Goal: Task Accomplishment & Management: Manage account settings

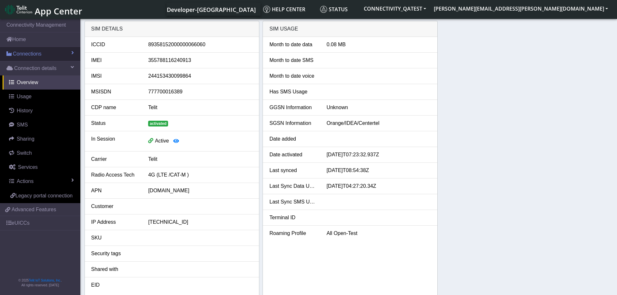
click at [34, 52] on span "Connections" at bounding box center [27, 54] width 29 height 8
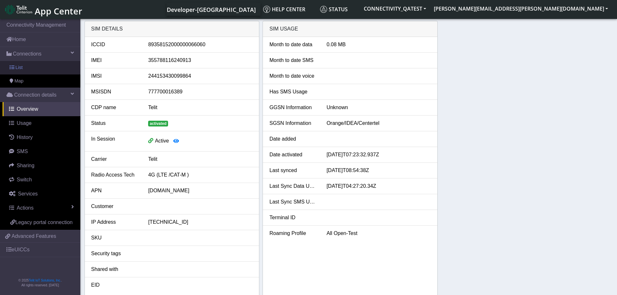
click at [30, 69] on link "List" at bounding box center [40, 67] width 80 height 13
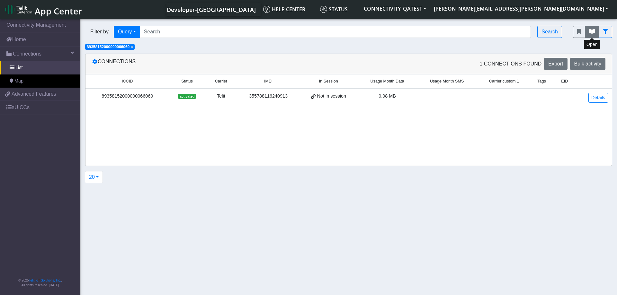
click at [593, 31] on icon "fitlers menu" at bounding box center [592, 31] width 6 height 5
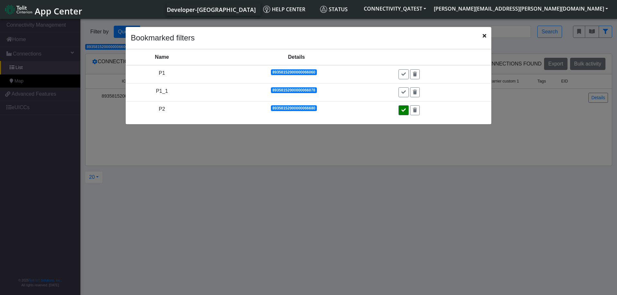
click at [406, 111] on icon at bounding box center [403, 110] width 4 height 4
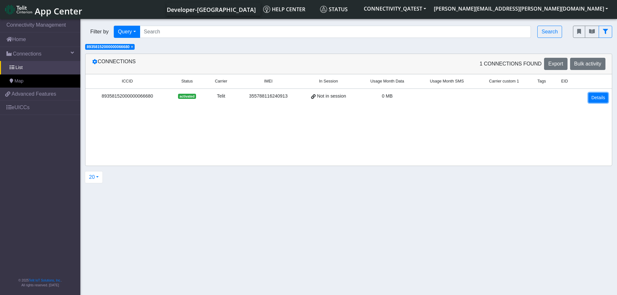
click at [599, 98] on link "Details" at bounding box center [598, 98] width 20 height 10
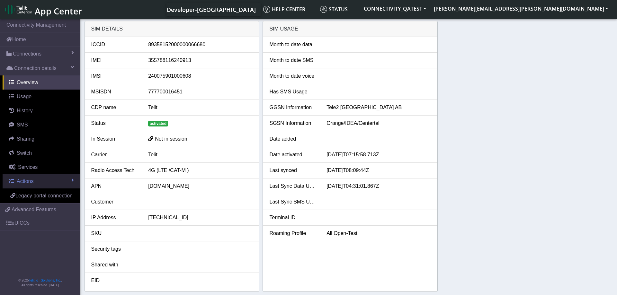
click at [42, 175] on link "Actions" at bounding box center [42, 181] width 78 height 14
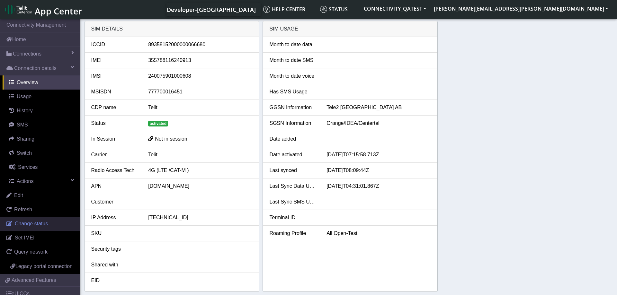
click at [35, 223] on span "Change status" at bounding box center [31, 223] width 33 height 5
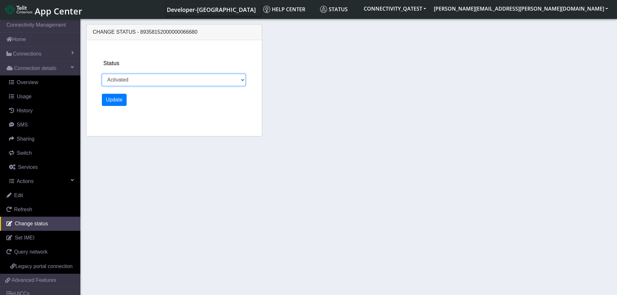
click at [102, 74] on select "Activated Deactivated Blocked" at bounding box center [174, 80] width 144 height 12
select select "blocked"
click option "Blocked" at bounding box center [0, 0] width 0 height 0
click at [117, 100] on button "Update" at bounding box center [114, 100] width 25 height 12
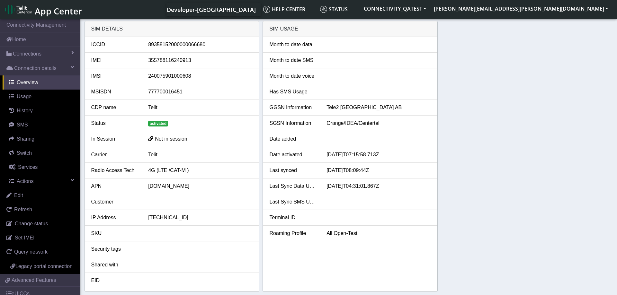
click at [472, 125] on div "SIM details ICCID [TECHNICAL_ID] IMEI [TECHNICAL_ID] IMSI [TECHNICAL_ID] MSISDN…" at bounding box center [348, 156] width 528 height 271
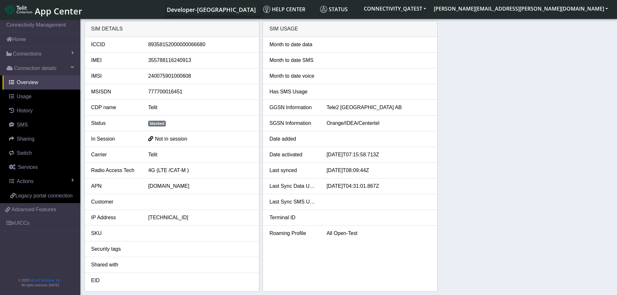
click at [472, 172] on div "SIM details ICCID 89358152000000066680 IMEI 355788116240913 IMSI 24007590100060…" at bounding box center [348, 156] width 528 height 271
click at [33, 59] on link "Connections" at bounding box center [40, 54] width 80 height 14
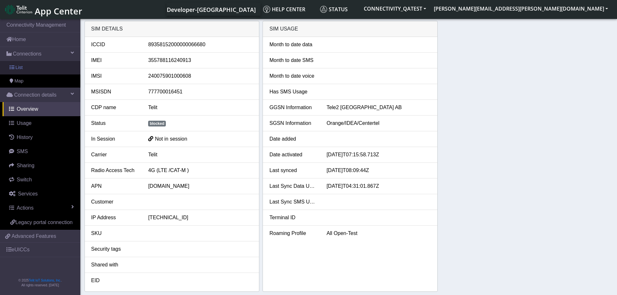
click at [31, 68] on link "List" at bounding box center [40, 67] width 80 height 13
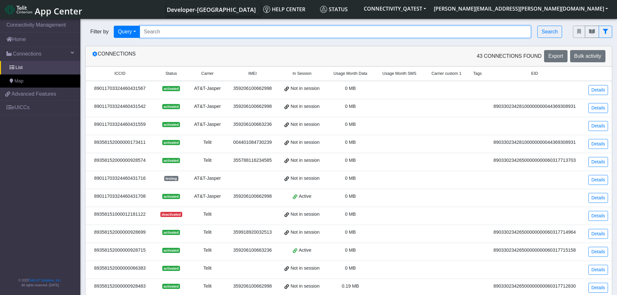
click at [185, 33] on input "Search..." at bounding box center [335, 32] width 391 height 12
paste input "89358152000000173379"
type input "89358152000000173379"
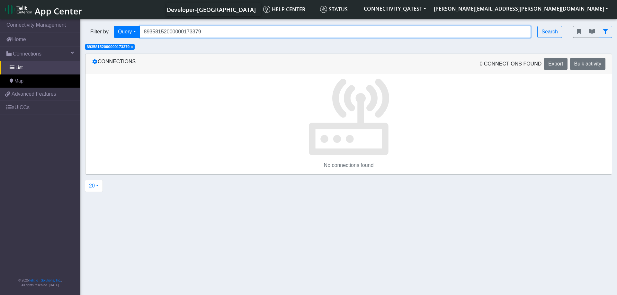
click at [223, 34] on input "89358152000000173379" at bounding box center [335, 32] width 391 height 12
drag, startPoint x: 235, startPoint y: 31, endPoint x: 93, endPoint y: 31, distance: 142.6
click at [140, 31] on input "89358152000000173379" at bounding box center [335, 32] width 391 height 12
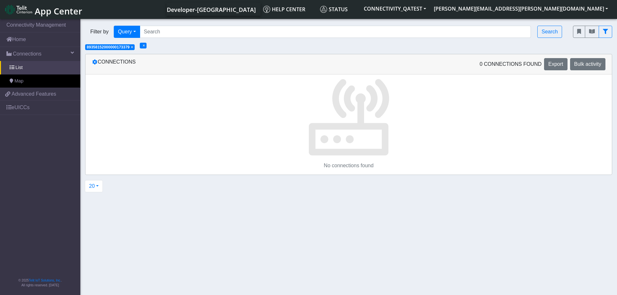
click at [133, 49] on span "×" at bounding box center [132, 47] width 2 height 4
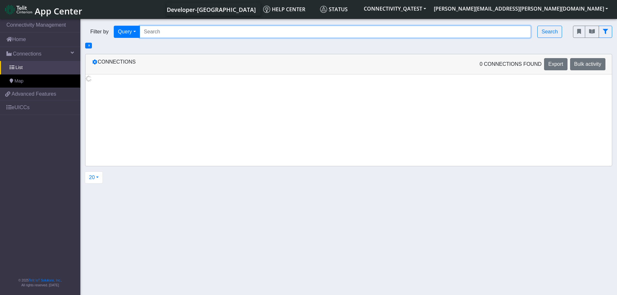
click at [175, 32] on input "Search..." at bounding box center [335, 32] width 391 height 12
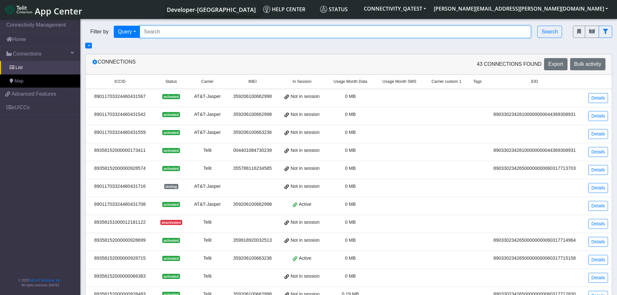
paste input "89358152000000929192"
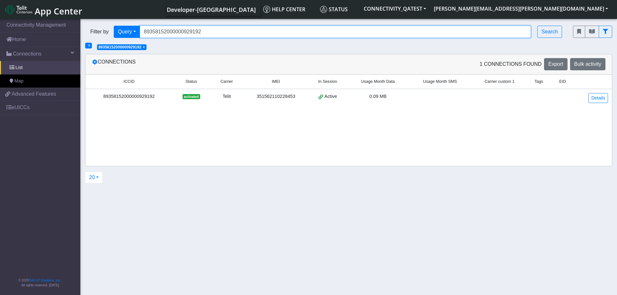
drag, startPoint x: 213, startPoint y: 31, endPoint x: 114, endPoint y: 32, distance: 99.3
click at [140, 32] on input "89358152000000929192" at bounding box center [335, 32] width 391 height 12
paste input "173379"
type input "89358152000000173379"
click at [145, 47] on span "×" at bounding box center [144, 47] width 2 height 4
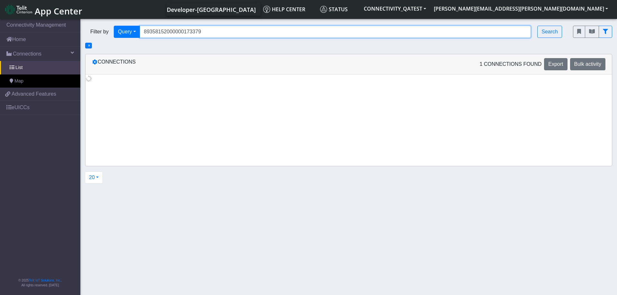
click at [201, 34] on input "89358152000000173379" at bounding box center [335, 32] width 391 height 12
